Goal: Information Seeking & Learning: Learn about a topic

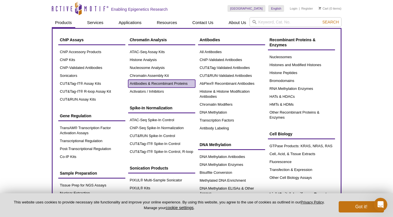
click at [139, 85] on link "Antibodies & Recombinant Proteins" at bounding box center [161, 84] width 67 height 8
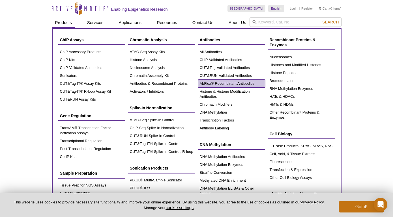
click at [225, 85] on link "AbFlex® Recombinant Antibodies" at bounding box center [231, 84] width 67 height 8
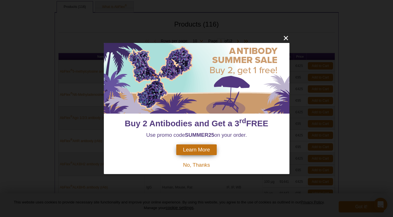
scroll to position [214, 0]
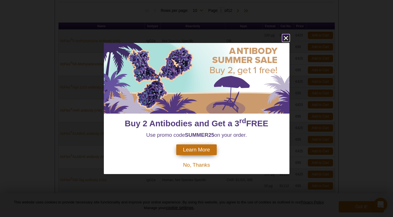
click at [286, 37] on icon "close" at bounding box center [285, 38] width 4 height 4
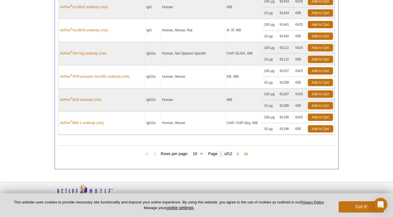
scroll to position [341, 0]
click at [238, 155] on span at bounding box center [238, 155] width 6 height 6
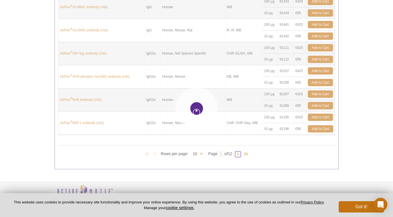
type input "2"
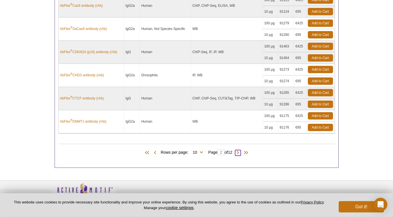
scroll to position [356, 0]
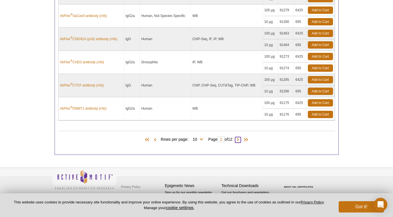
click at [239, 140] on span at bounding box center [238, 140] width 6 height 6
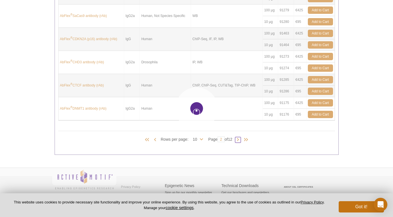
type input "3"
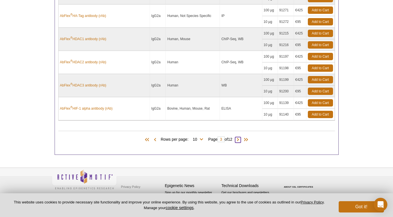
click at [240, 141] on span at bounding box center [238, 140] width 6 height 6
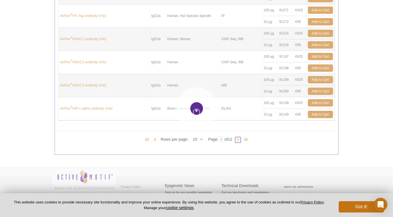
type input "4"
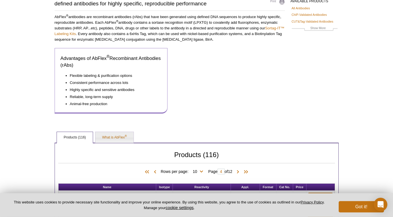
scroll to position [55, 0]
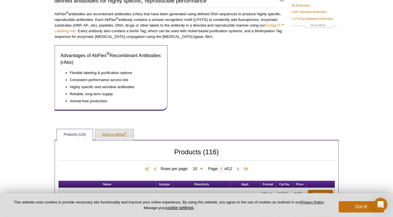
click at [115, 135] on link "What is AbFlex ®" at bounding box center [114, 134] width 38 height 11
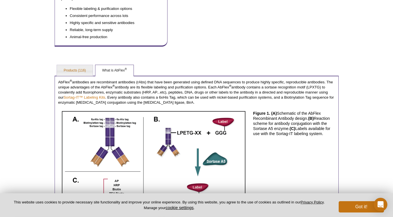
scroll to position [119, 0]
click at [81, 69] on link "Products (116)" at bounding box center [75, 70] width 36 height 11
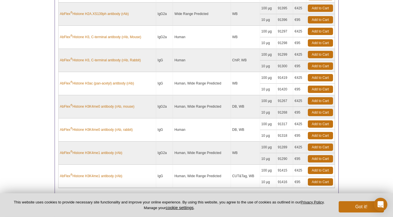
scroll to position [356, 0]
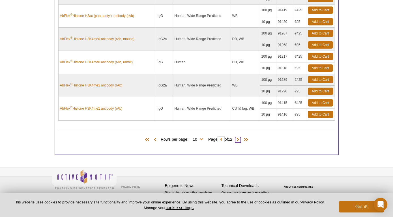
click at [240, 142] on span at bounding box center [238, 140] width 6 height 6
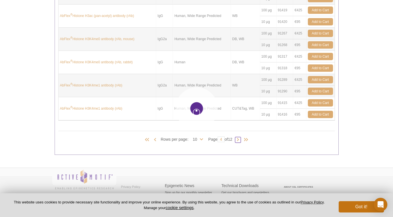
type input "5"
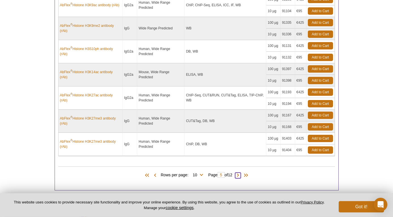
scroll to position [320, 0]
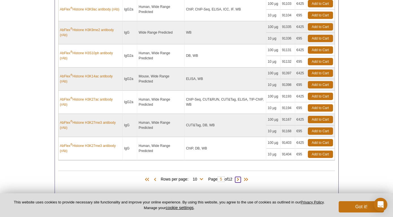
click at [240, 182] on span at bounding box center [238, 180] width 6 height 6
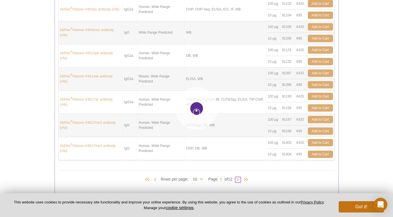
type input "6"
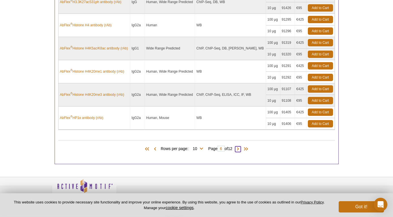
scroll to position [356, 0]
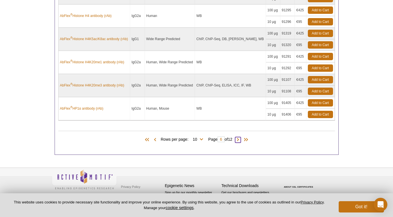
click at [238, 142] on span at bounding box center [238, 140] width 6 height 6
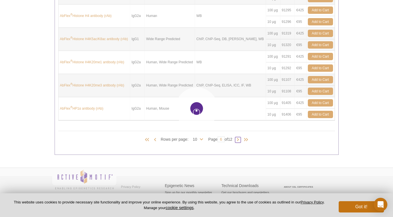
type input "7"
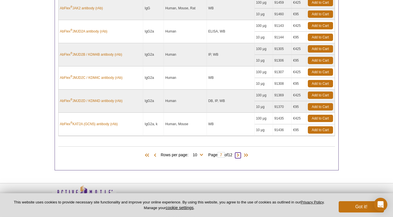
scroll to position [341, 0]
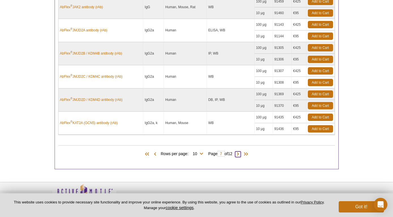
click at [239, 156] on span at bounding box center [238, 155] width 6 height 6
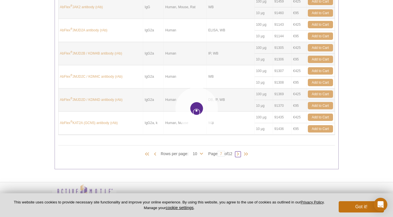
type input "8"
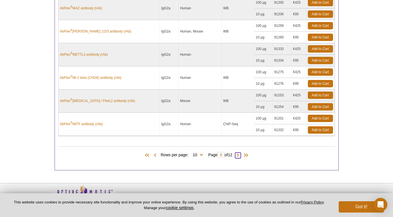
scroll to position [340, 0]
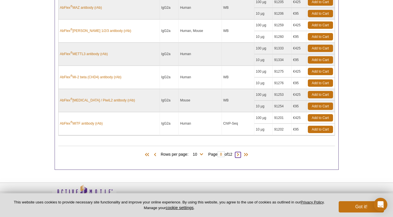
click at [238, 156] on span at bounding box center [238, 155] width 6 height 6
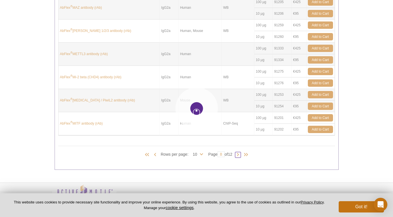
type input "9"
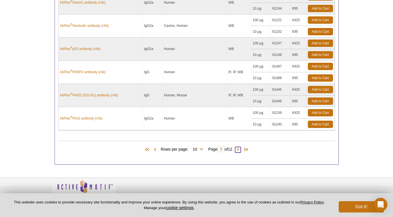
scroll to position [346, 0]
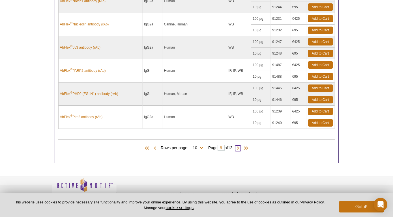
click at [241, 149] on span at bounding box center [238, 149] width 6 height 6
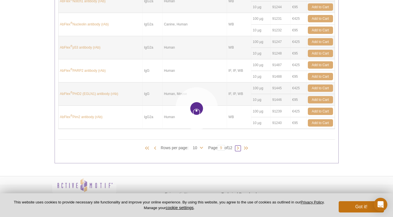
type input "10"
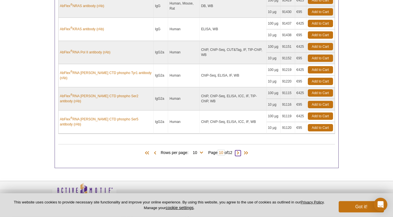
scroll to position [353, 0]
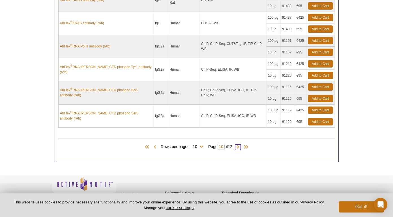
click at [238, 145] on span at bounding box center [238, 148] width 6 height 6
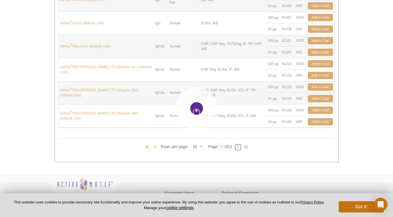
type input "11"
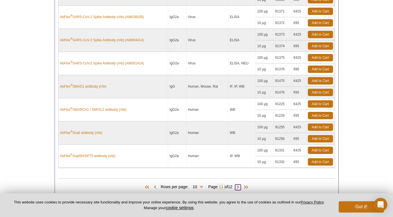
scroll to position [356, 0]
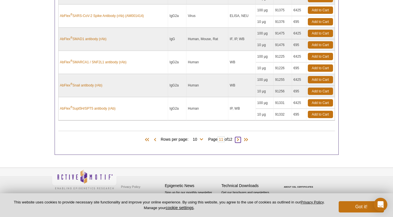
click at [238, 138] on span at bounding box center [238, 140] width 6 height 6
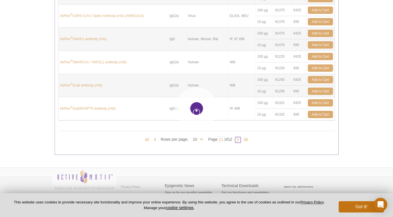
type input "12"
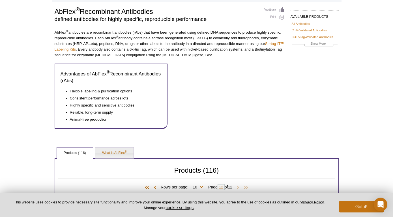
scroll to position [0, 0]
